Goal: Information Seeking & Learning: Learn about a topic

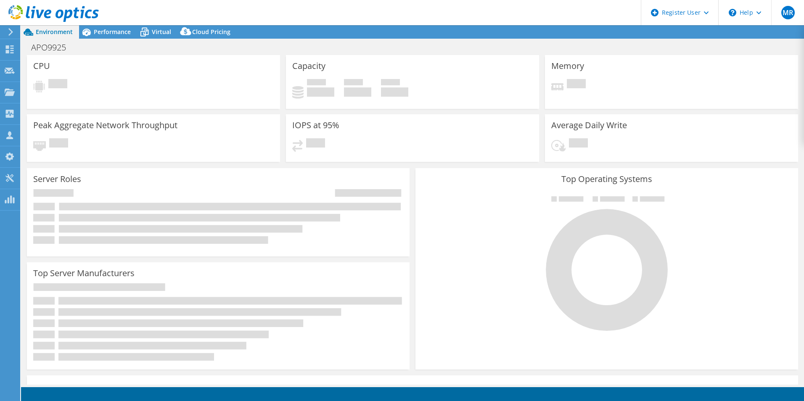
select select "USD"
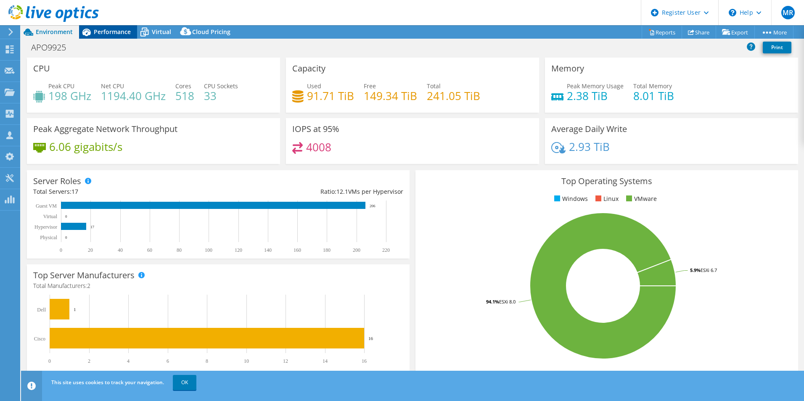
click at [115, 35] on span "Performance" at bounding box center [112, 32] width 37 height 8
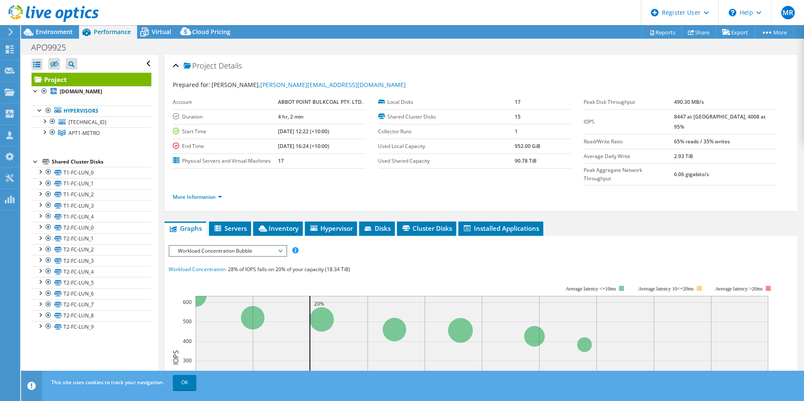
click at [384, 190] on ul "More Information" at bounding box center [481, 195] width 616 height 11
click at [294, 117] on b "4 hr, 2 min" at bounding box center [291, 116] width 26 height 7
drag, startPoint x: 294, startPoint y: 117, endPoint x: 310, endPoint y: 117, distance: 16.4
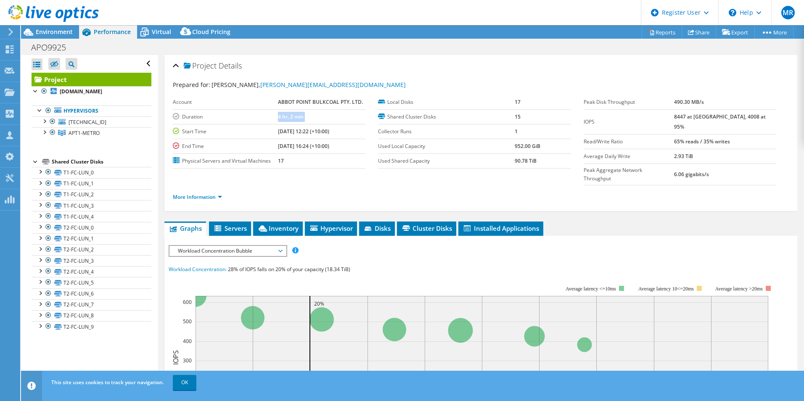
click at [310, 117] on td "4 hr, 2 min" at bounding box center [321, 116] width 87 height 15
click at [47, 26] on div at bounding box center [49, 14] width 99 height 28
click at [52, 30] on span "Environment" at bounding box center [54, 32] width 37 height 8
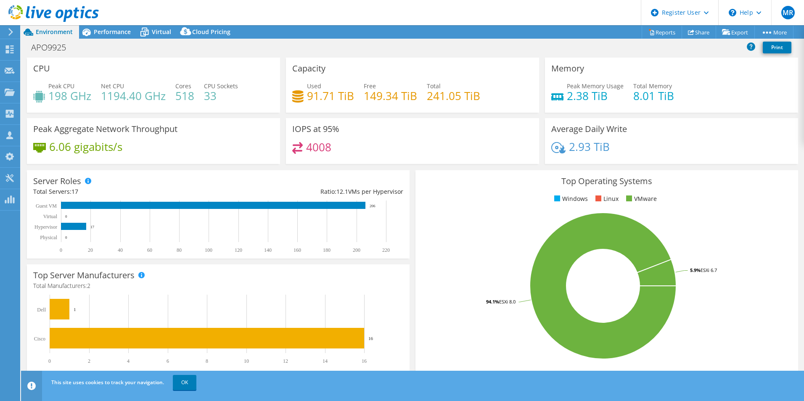
click at [87, 146] on h4 "6.06 gigabits/s" at bounding box center [85, 146] width 73 height 9
drag, startPoint x: 87, startPoint y: 146, endPoint x: 106, endPoint y: 148, distance: 18.6
copy div "6.06 gigabits/s"
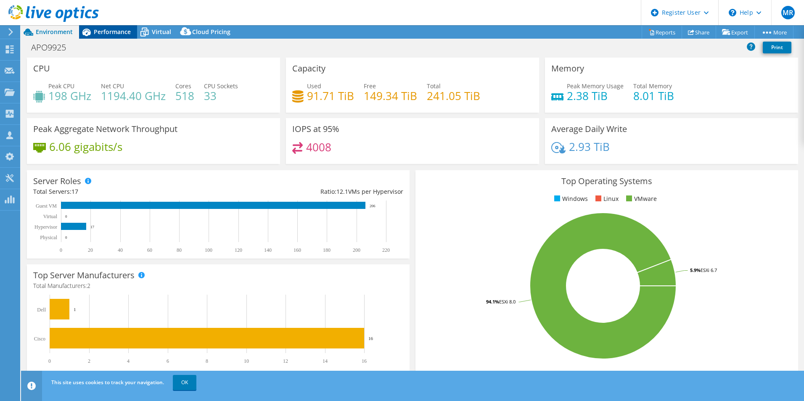
click at [110, 36] on div "Performance" at bounding box center [108, 31] width 58 height 13
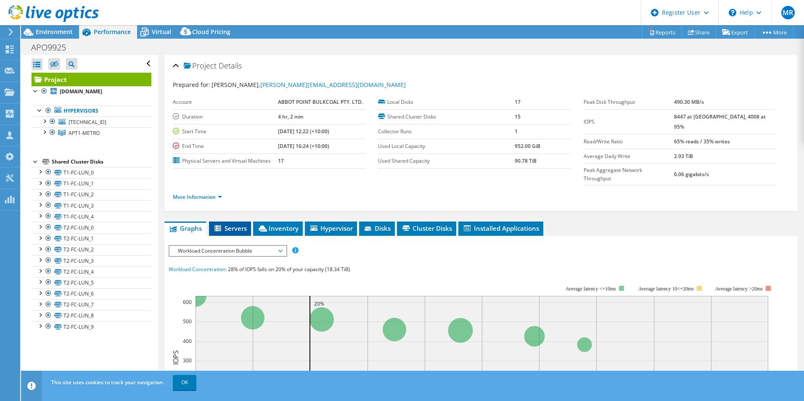
click at [227, 224] on span "Servers" at bounding box center [230, 228] width 34 height 8
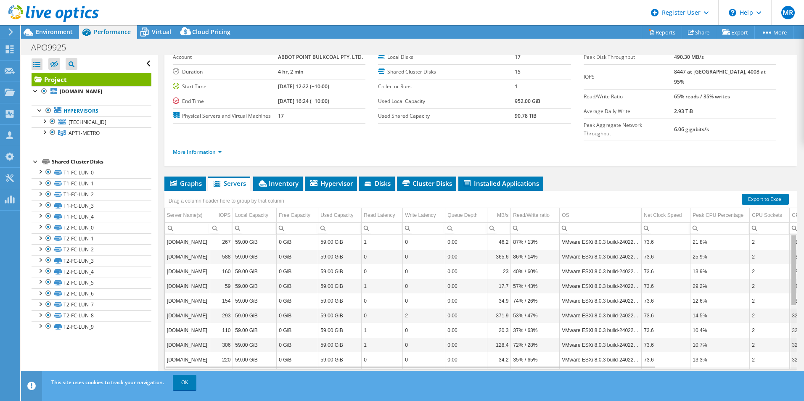
drag, startPoint x: 787, startPoint y: 254, endPoint x: 769, endPoint y: 211, distance: 46.2
click at [769, 211] on body "MR Dell User Manish Rohra Manish.Rohra@dell.com Dell My Profile Log Out \n Help…" at bounding box center [402, 200] width 804 height 401
click at [376, 179] on span "Disks" at bounding box center [376, 183] width 27 height 8
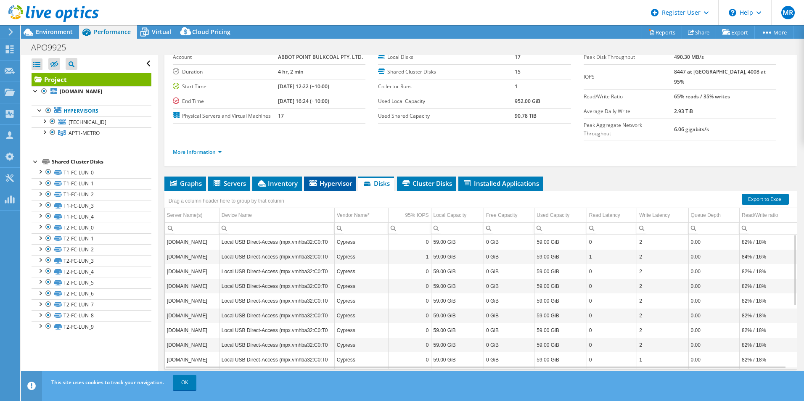
click at [331, 179] on span "Hypervisor" at bounding box center [330, 183] width 44 height 8
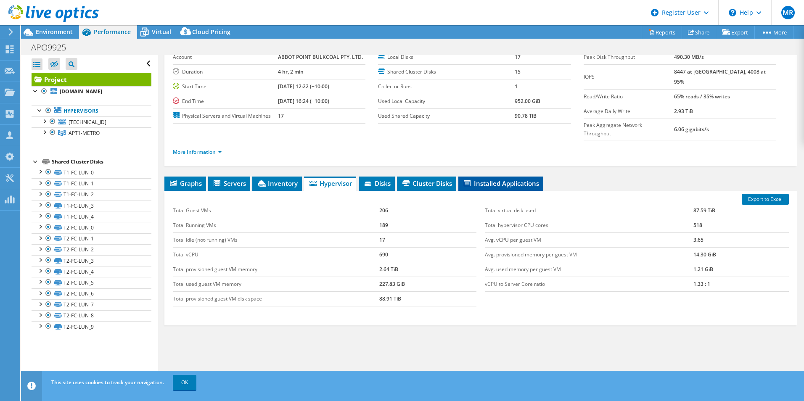
click at [499, 179] on span "Installed Applications" at bounding box center [501, 183] width 77 height 8
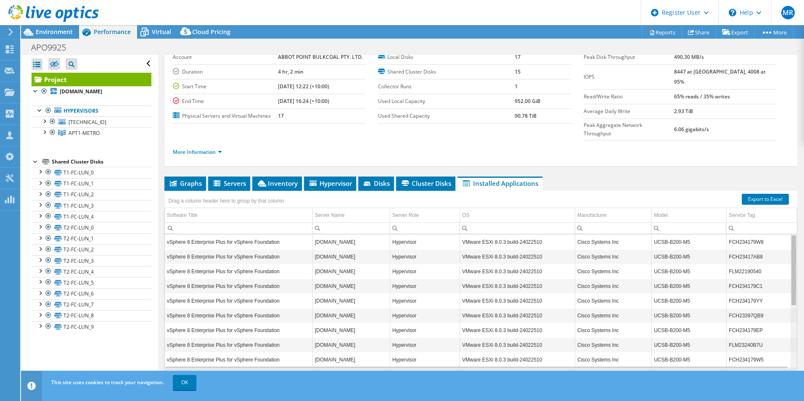
drag, startPoint x: 788, startPoint y: 249, endPoint x: 799, endPoint y: 207, distance: 42.9
click at [799, 207] on body "MR Dell User Manish Rohra Manish.Rohra@dell.com Dell My Profile Log Out \n Help…" at bounding box center [402, 200] width 804 height 401
click at [438, 179] on span "Cluster Disks" at bounding box center [425, 183] width 51 height 8
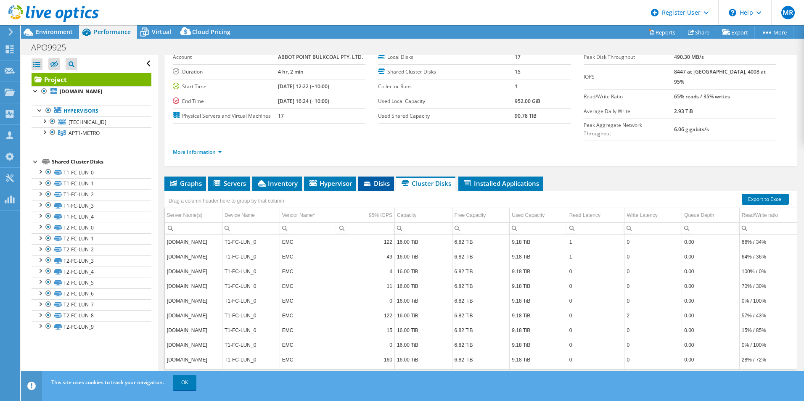
click at [374, 179] on span "Disks" at bounding box center [375, 183] width 27 height 8
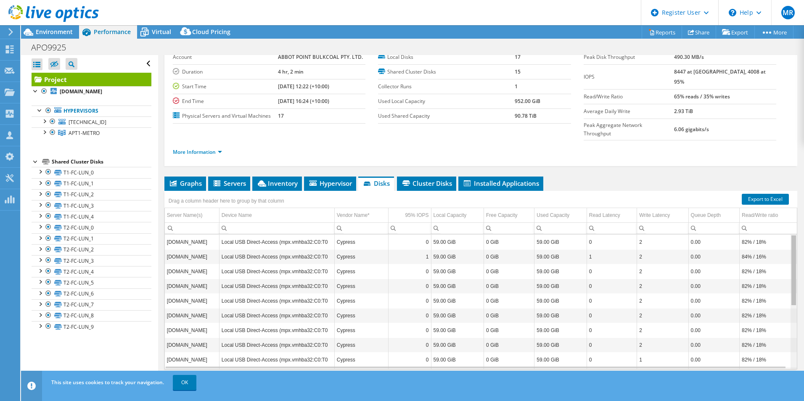
drag, startPoint x: 789, startPoint y: 242, endPoint x: 789, endPoint y: 188, distance: 54.2
click at [789, 188] on body "MR Dell User Manish Rohra Manish.Rohra@dell.com Dell My Profile Log Out \n Help…" at bounding box center [402, 200] width 804 height 401
drag, startPoint x: 320, startPoint y: 170, endPoint x: 322, endPoint y: 137, distance: 33.3
click at [322, 145] on ul "More Information" at bounding box center [481, 150] width 616 height 11
click at [334, 177] on li "Hypervisor" at bounding box center [330, 184] width 52 height 14
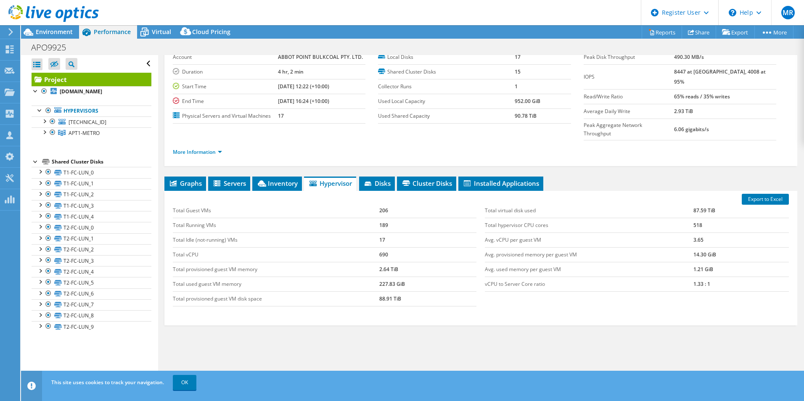
click at [352, 142] on div "More Information" at bounding box center [481, 152] width 616 height 24
click at [287, 179] on span "Inventory" at bounding box center [277, 183] width 41 height 8
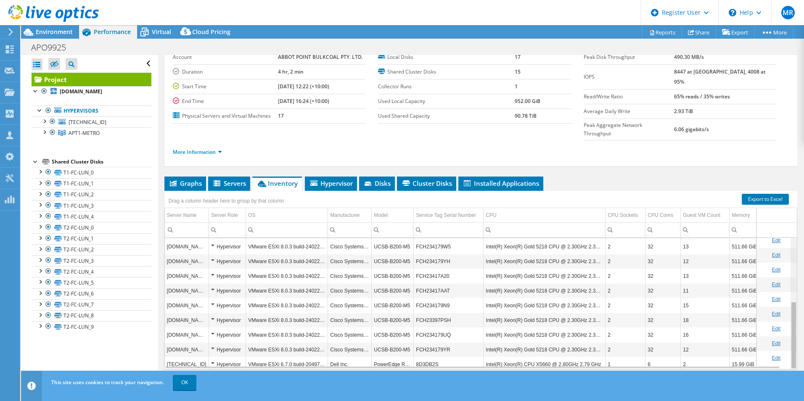
scroll to position [123, 0]
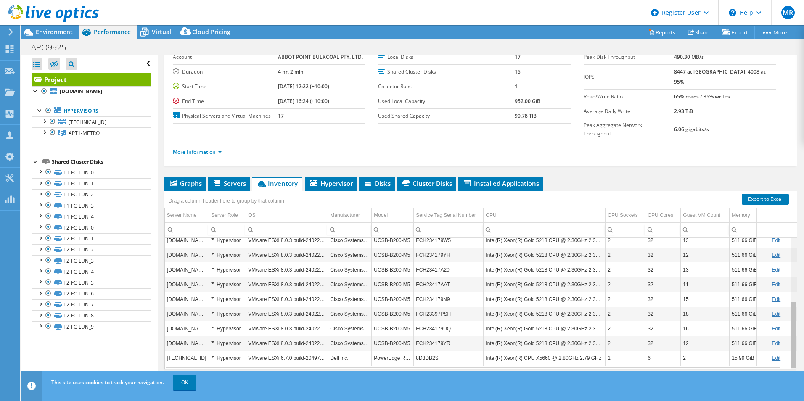
drag, startPoint x: 790, startPoint y: 242, endPoint x: 801, endPoint y: 336, distance: 94.9
click at [801, 336] on body "MR Dell User Manish Rohra Manish.Rohra@dell.com Dell My Profile Log Out \n Help…" at bounding box center [402, 200] width 804 height 401
click at [232, 177] on li "Servers" at bounding box center [229, 184] width 42 height 14
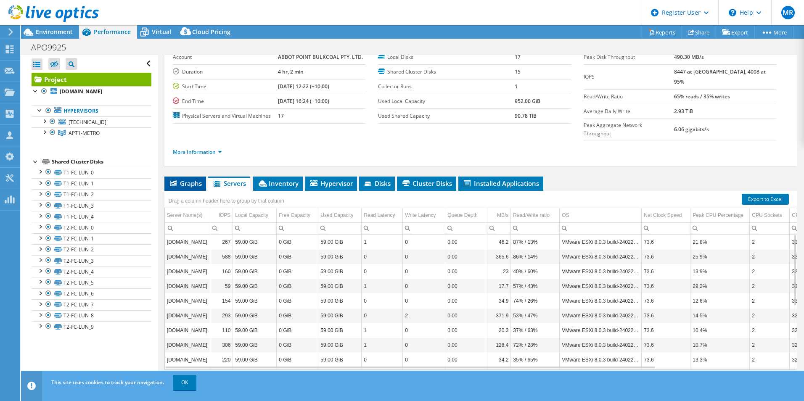
click at [182, 177] on li "Graphs" at bounding box center [185, 184] width 42 height 14
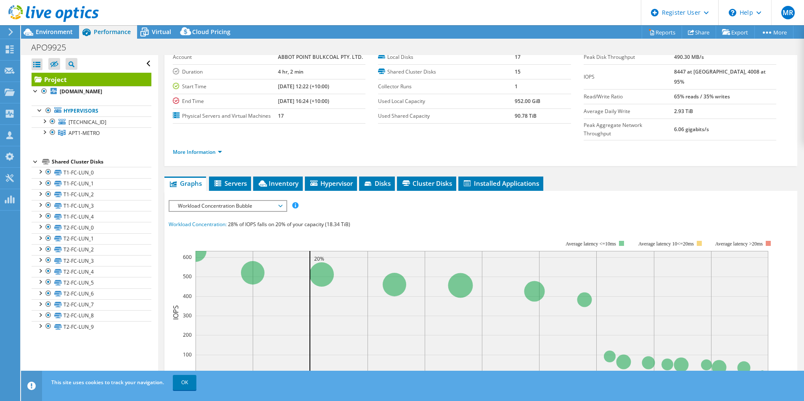
click at [252, 200] on div "Workload Concentration Bubble IOPS Disk Throughput IO Size Latency Queue Depth …" at bounding box center [228, 206] width 119 height 12
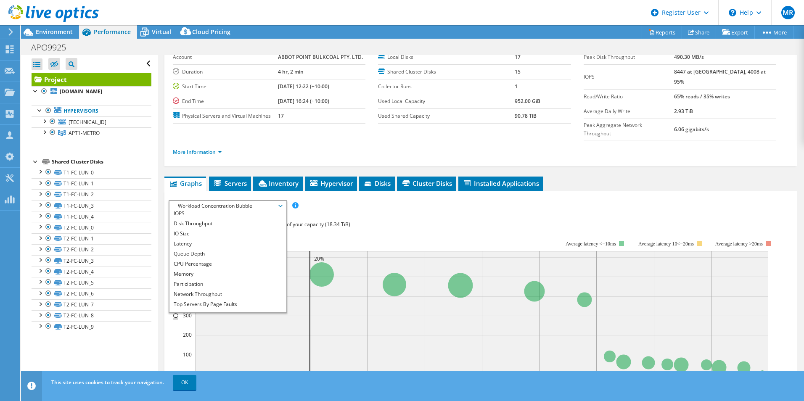
scroll to position [0, 0]
click at [726, 200] on div "IOPS Disk Throughput IO Size Latency Queue Depth CPU Percentage Memory Page Fau…" at bounding box center [481, 355] width 624 height 311
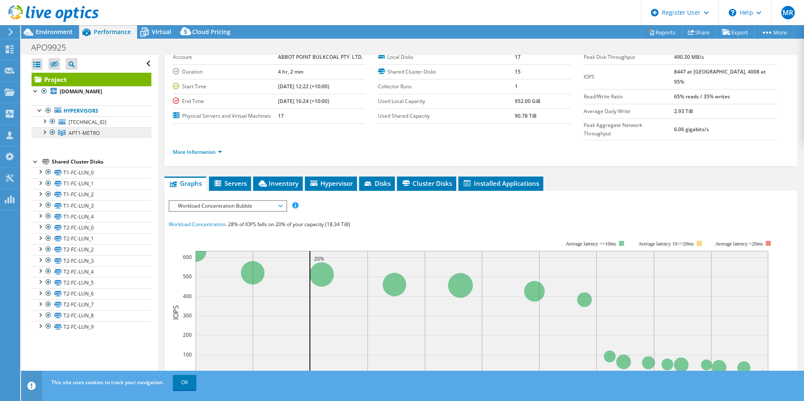
click at [98, 132] on span "APT1-METRO" at bounding box center [84, 133] width 31 height 7
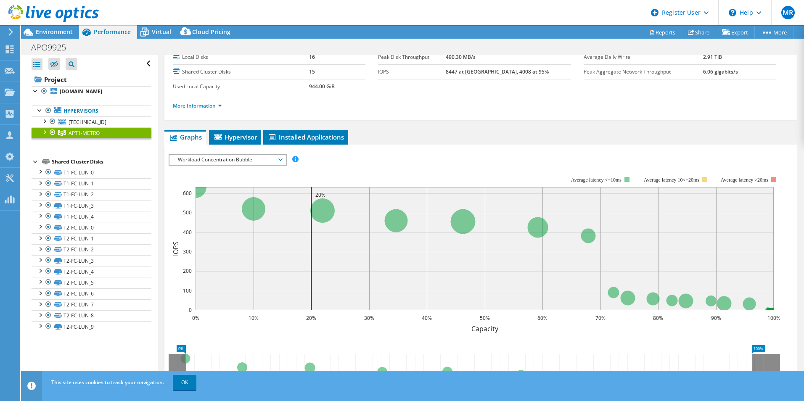
click at [222, 159] on span "Workload Concentration Bubble" at bounding box center [228, 160] width 108 height 10
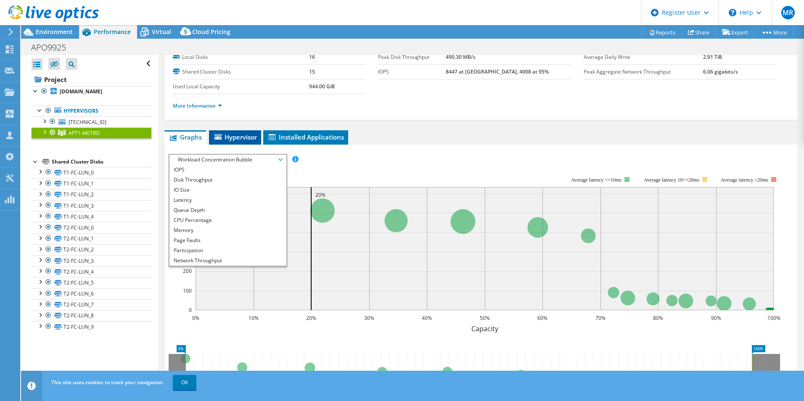
click at [243, 143] on li "Hypervisor" at bounding box center [235, 137] width 52 height 14
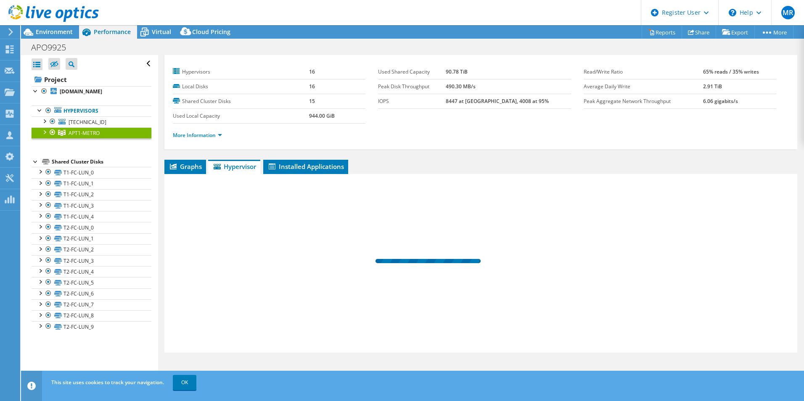
scroll to position [16, 0]
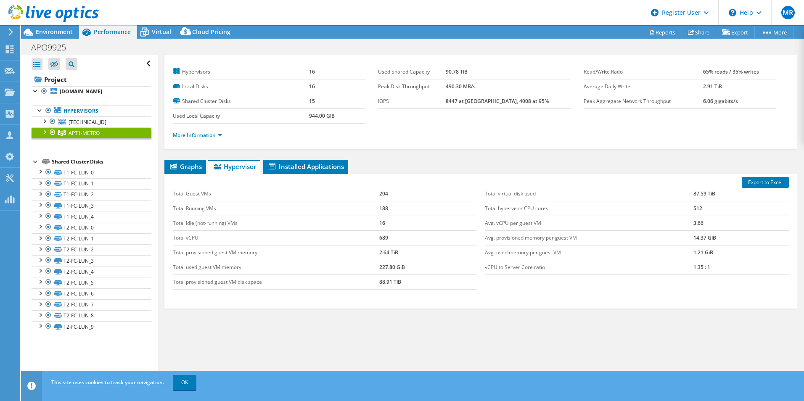
click at [553, 325] on div "Graphs Servers Inventory Hypervisor Disks Cluster Disks Installed Applications …" at bounding box center [480, 265] width 633 height 210
click at [305, 166] on span "Installed Applications" at bounding box center [305, 166] width 77 height 8
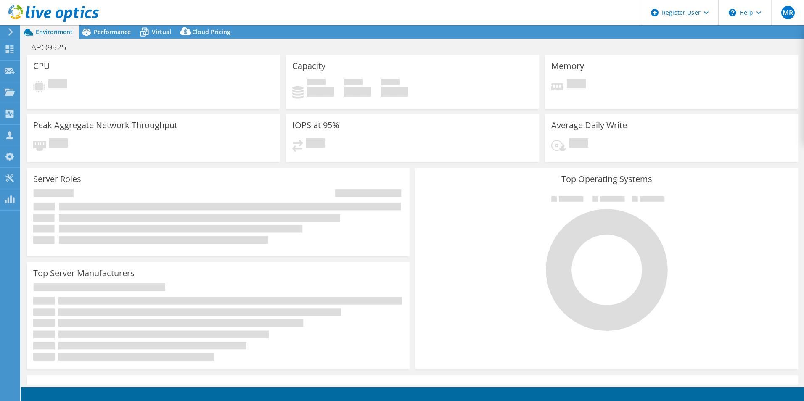
select select "USD"
